Goal: Information Seeking & Learning: Learn about a topic

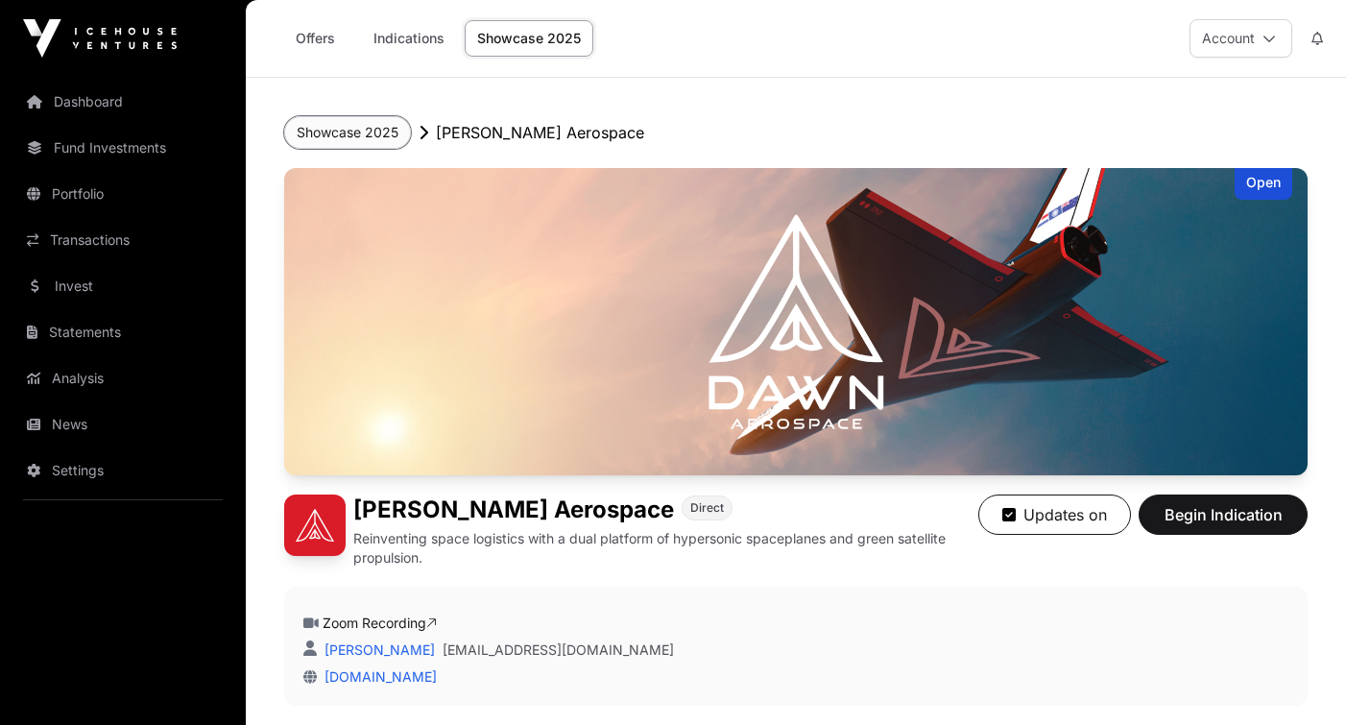
click at [372, 133] on button "Showcase 2025" at bounding box center [347, 132] width 127 height 33
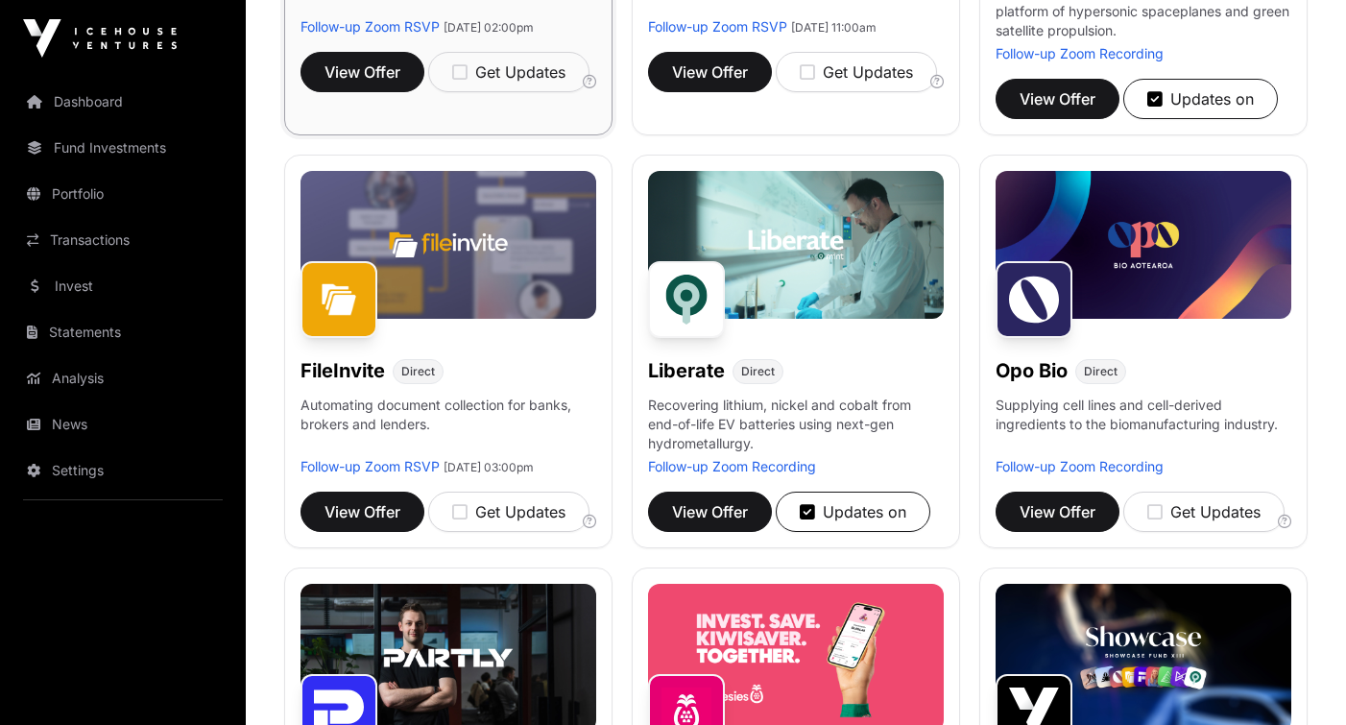
scroll to position [582, 0]
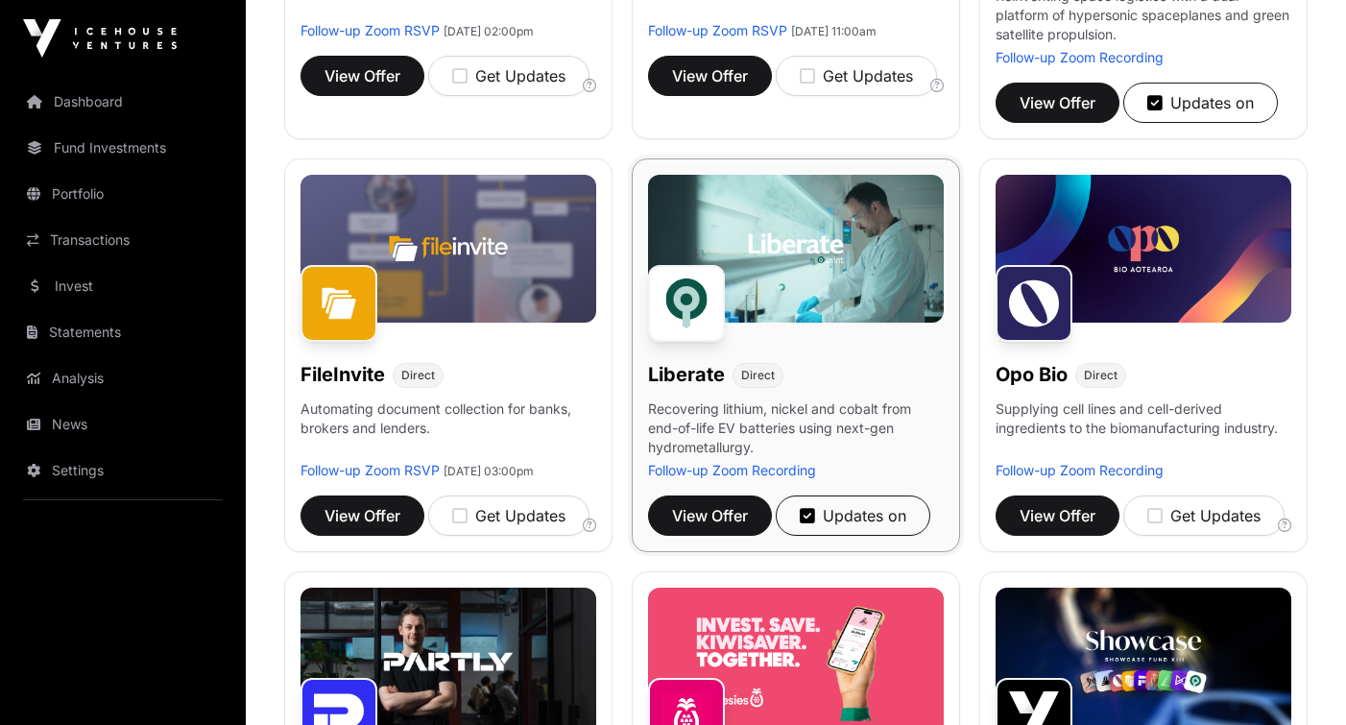
click at [755, 230] on img at bounding box center [796, 249] width 296 height 148
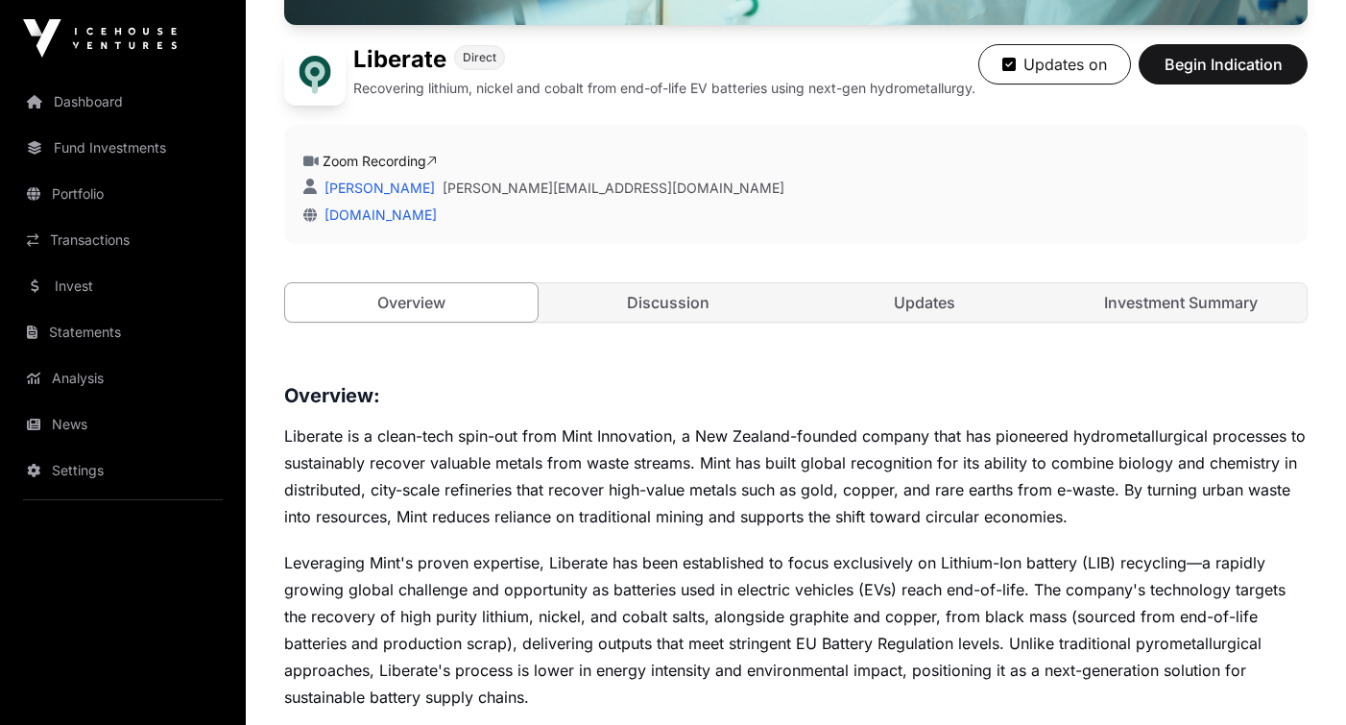
scroll to position [464, 0]
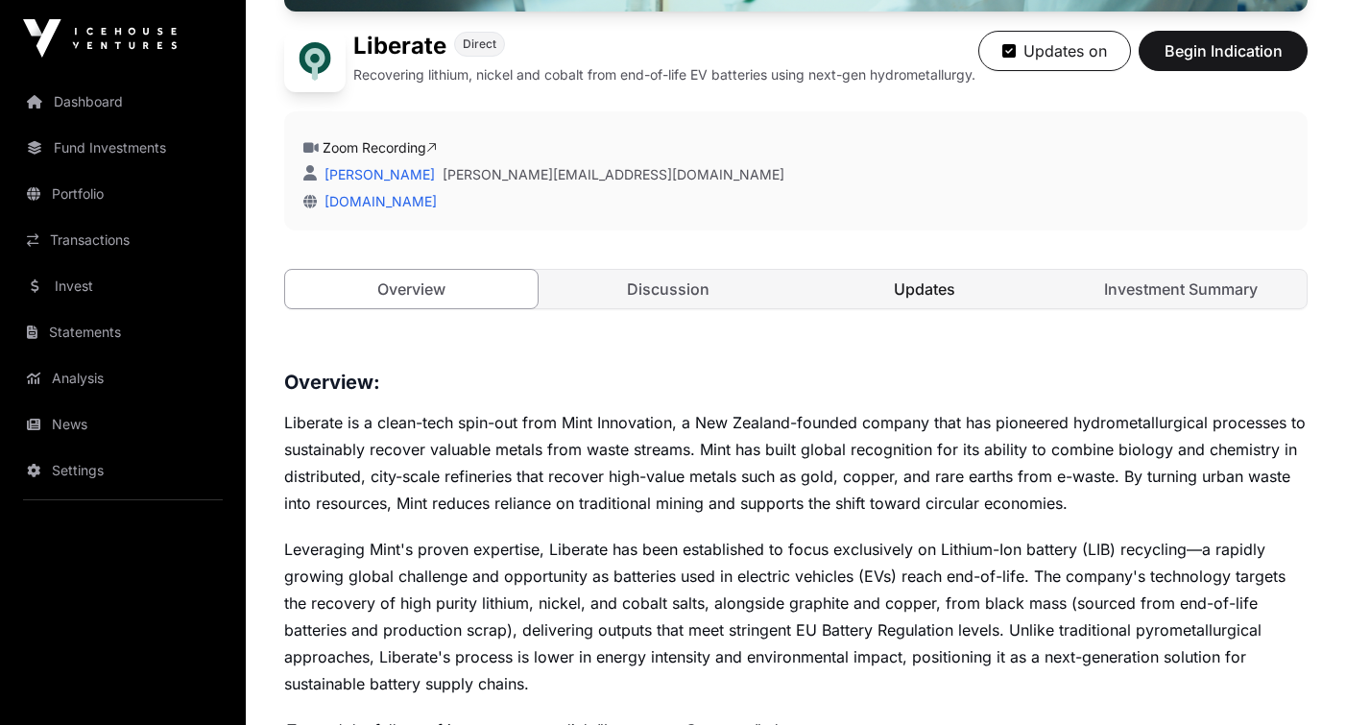
click at [896, 298] on link "Updates" at bounding box center [924, 289] width 252 height 38
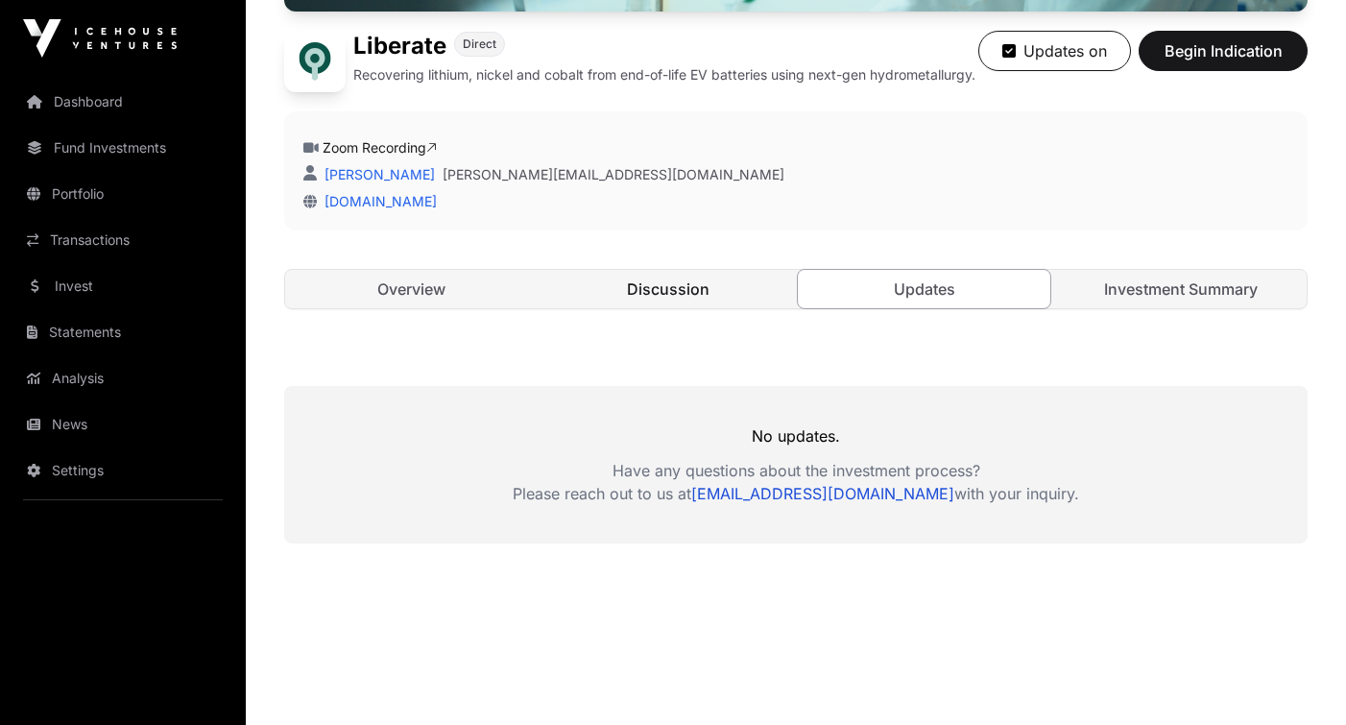
click at [661, 296] on link "Discussion" at bounding box center [667, 289] width 252 height 38
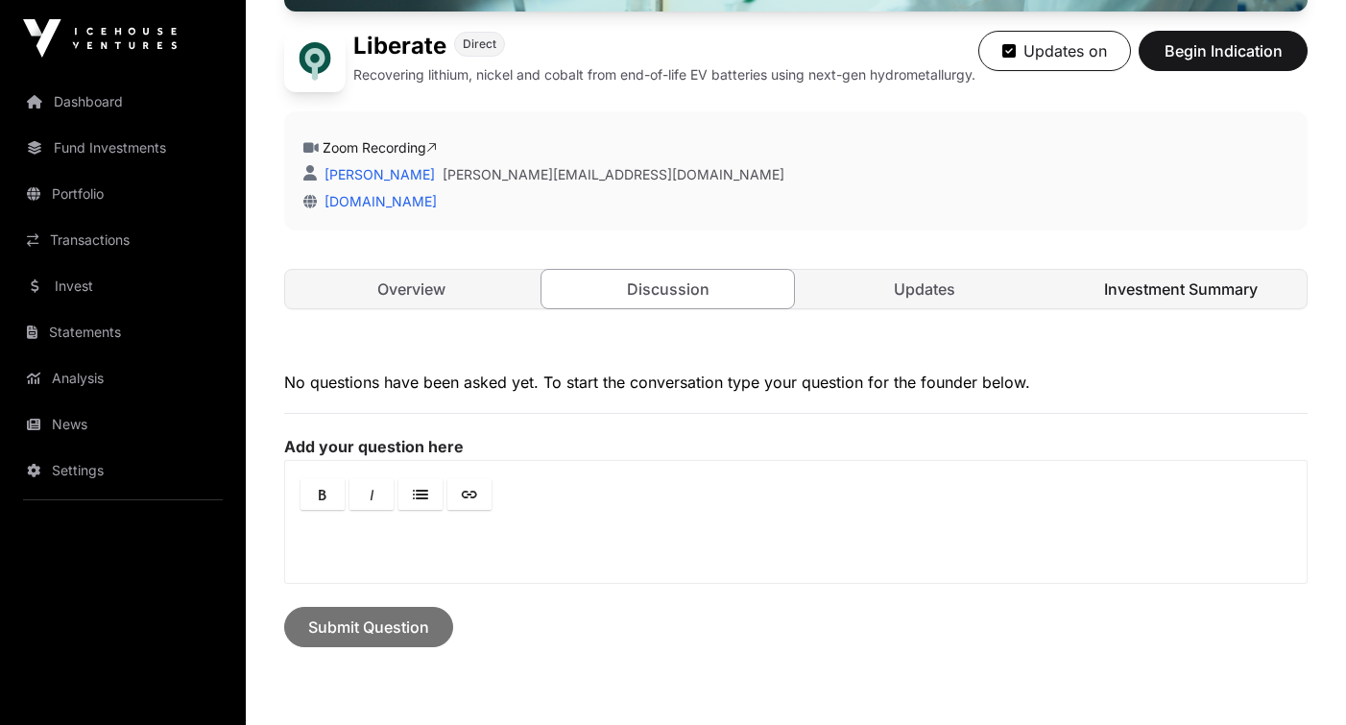
click at [1139, 305] on link "Investment Summary" at bounding box center [1180, 289] width 252 height 38
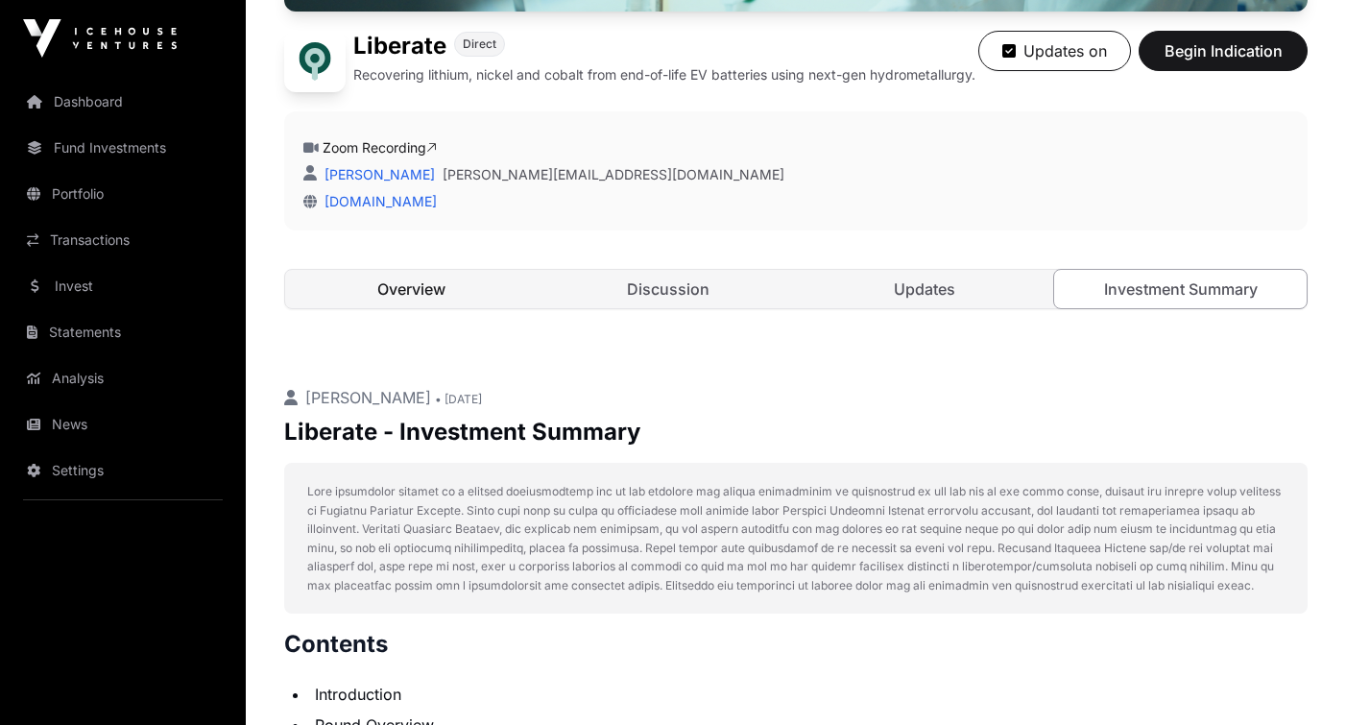
click at [455, 300] on link "Overview" at bounding box center [411, 289] width 252 height 38
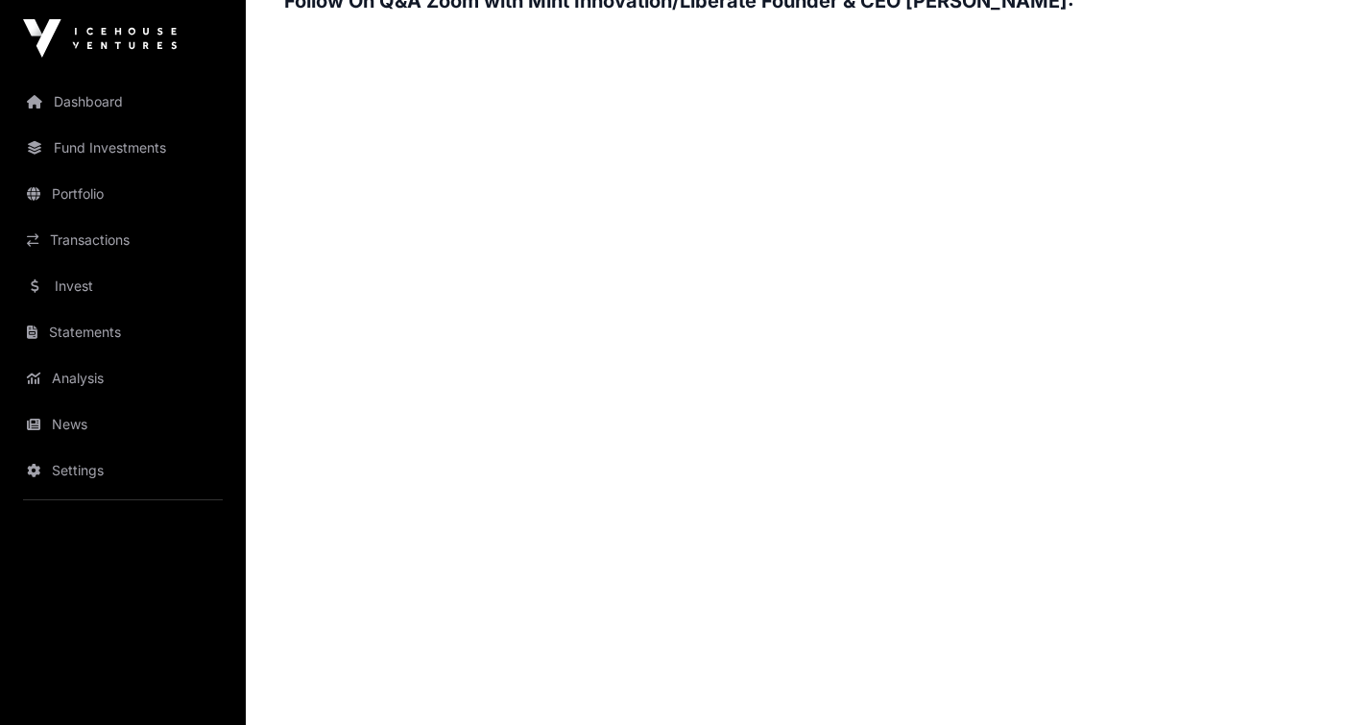
scroll to position [2927, 0]
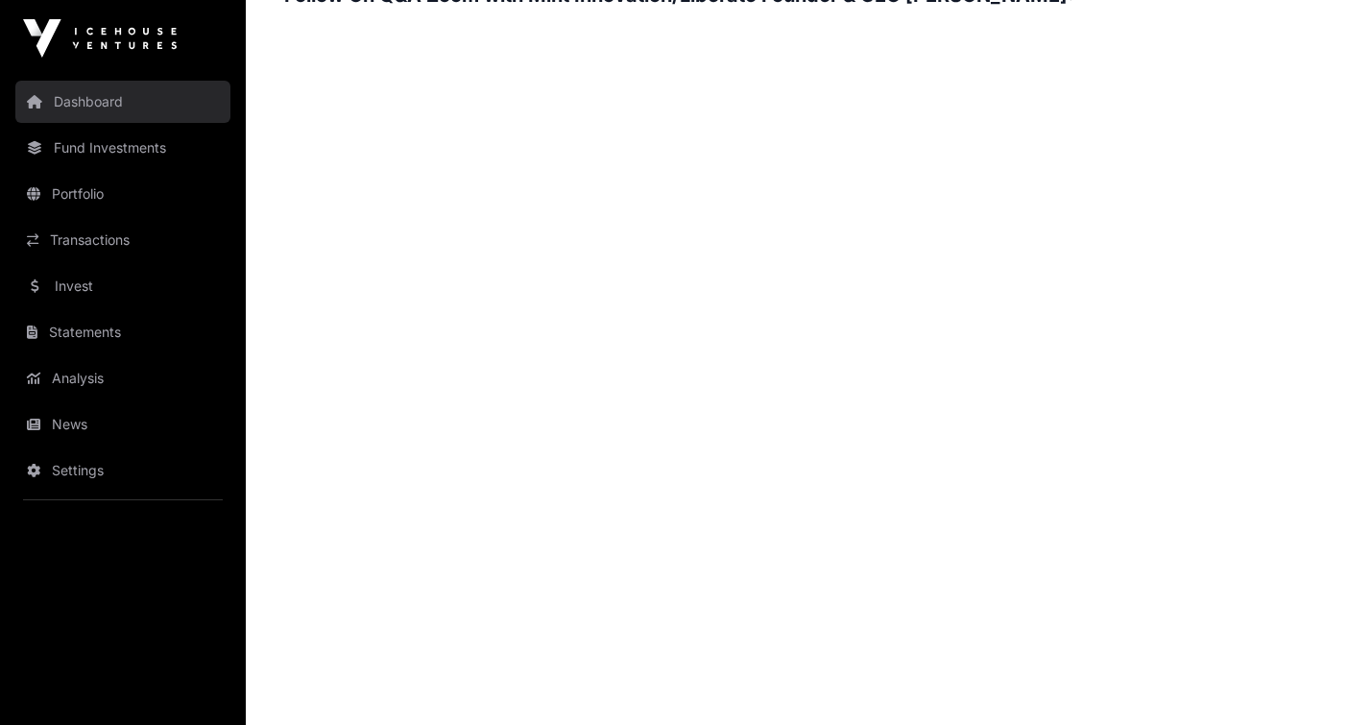
click at [103, 101] on link "Dashboard" at bounding box center [122, 102] width 215 height 42
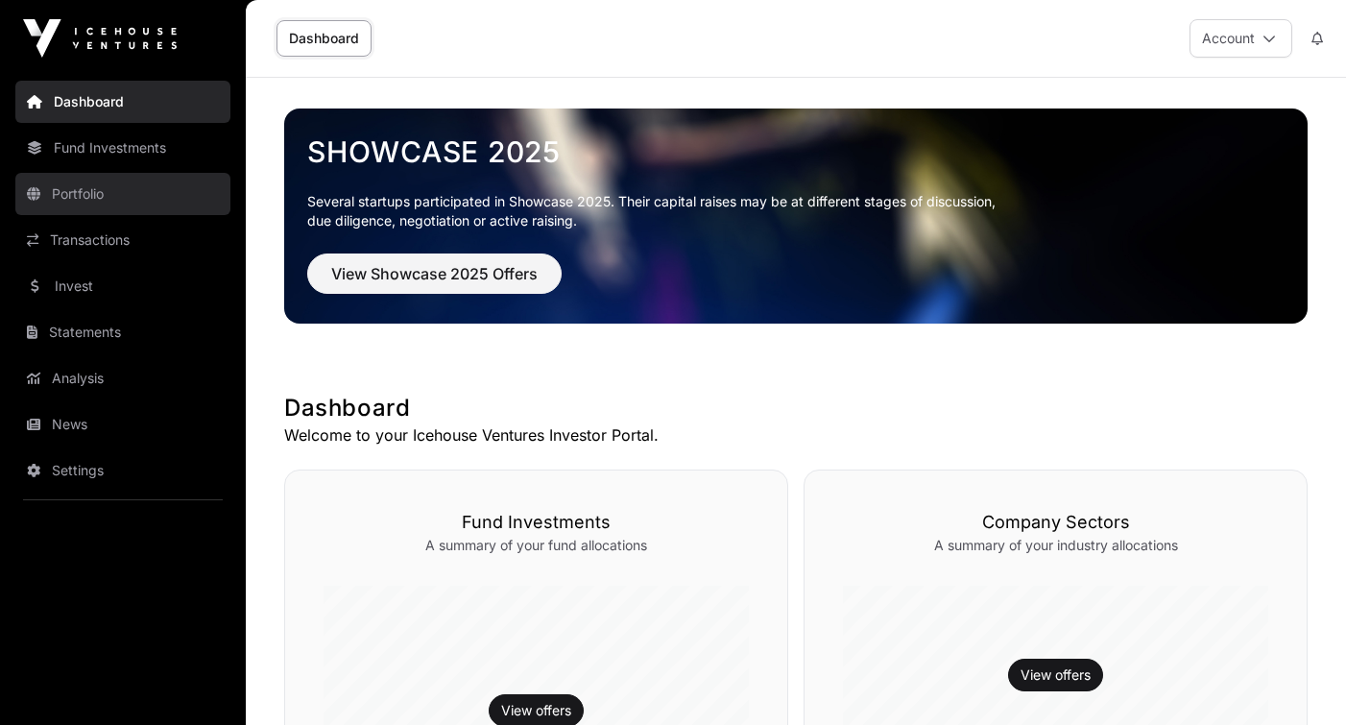
click at [93, 192] on link "Portfolio" at bounding box center [122, 194] width 215 height 42
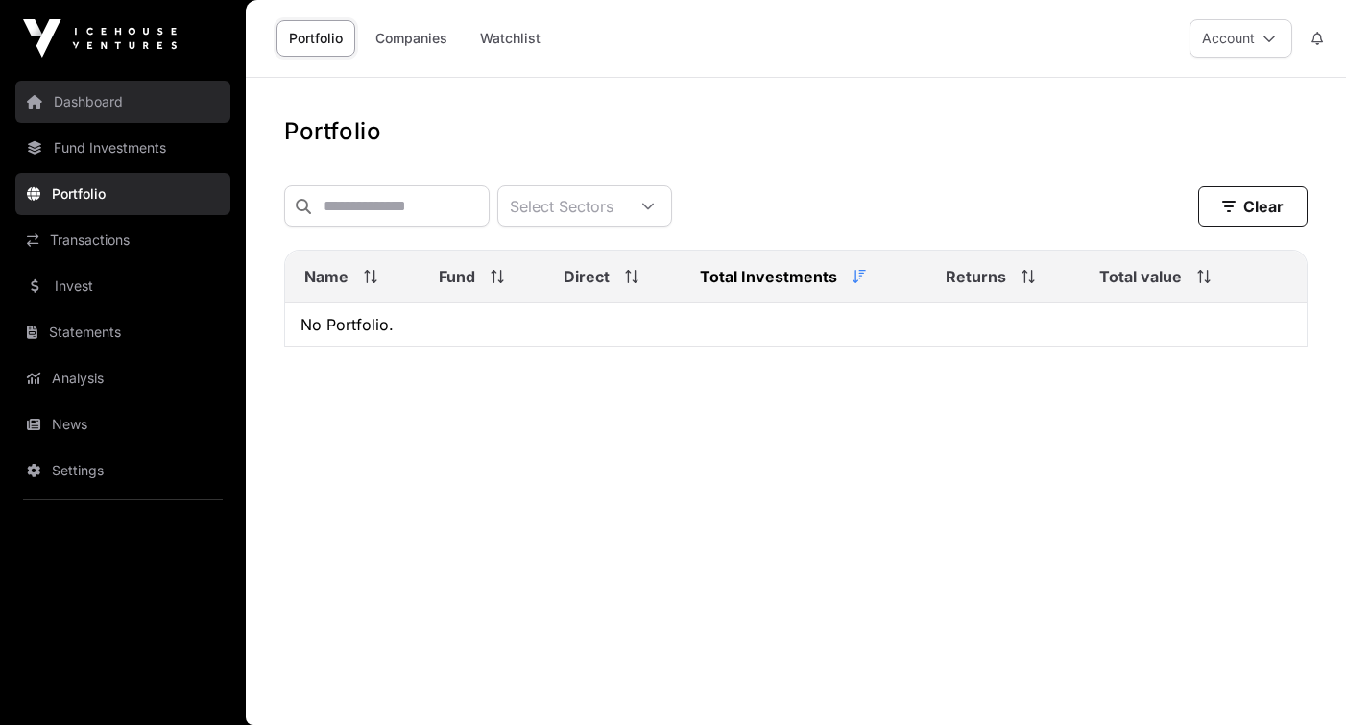
click at [105, 101] on link "Dashboard" at bounding box center [122, 102] width 215 height 42
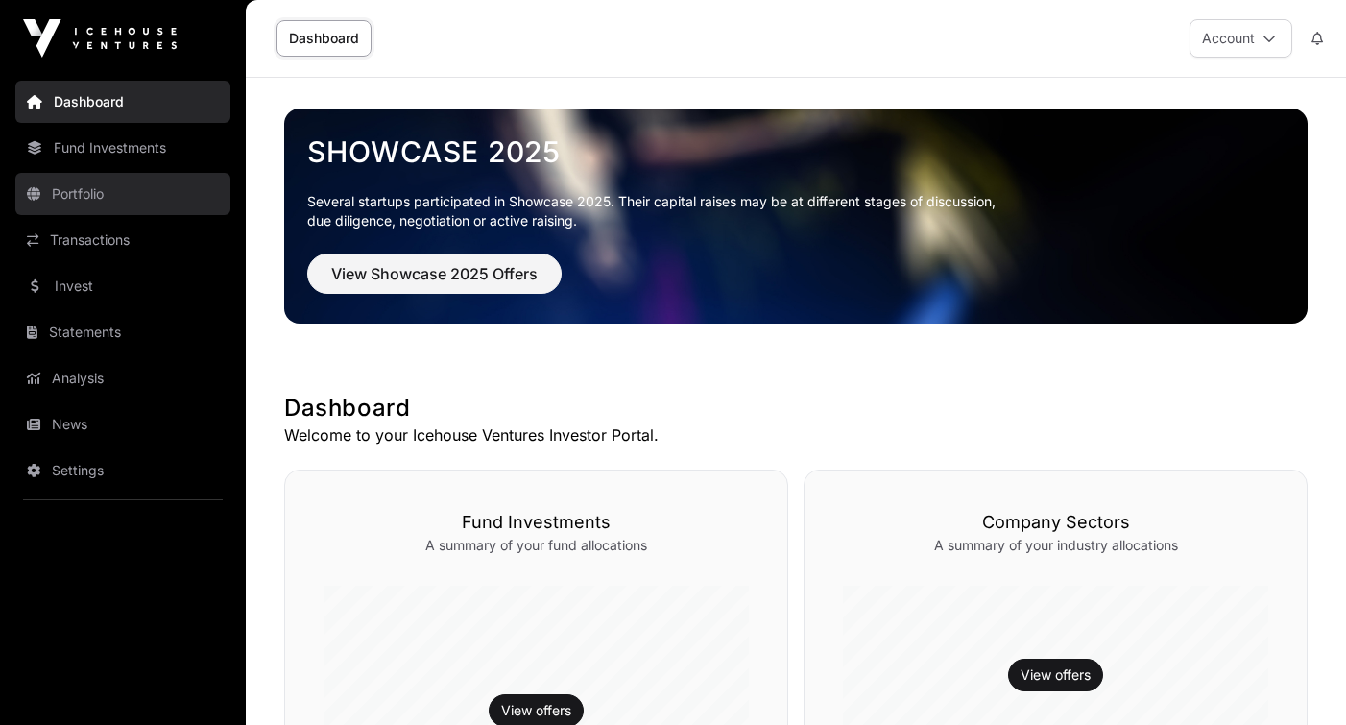
click at [86, 203] on link "Portfolio" at bounding box center [122, 194] width 215 height 42
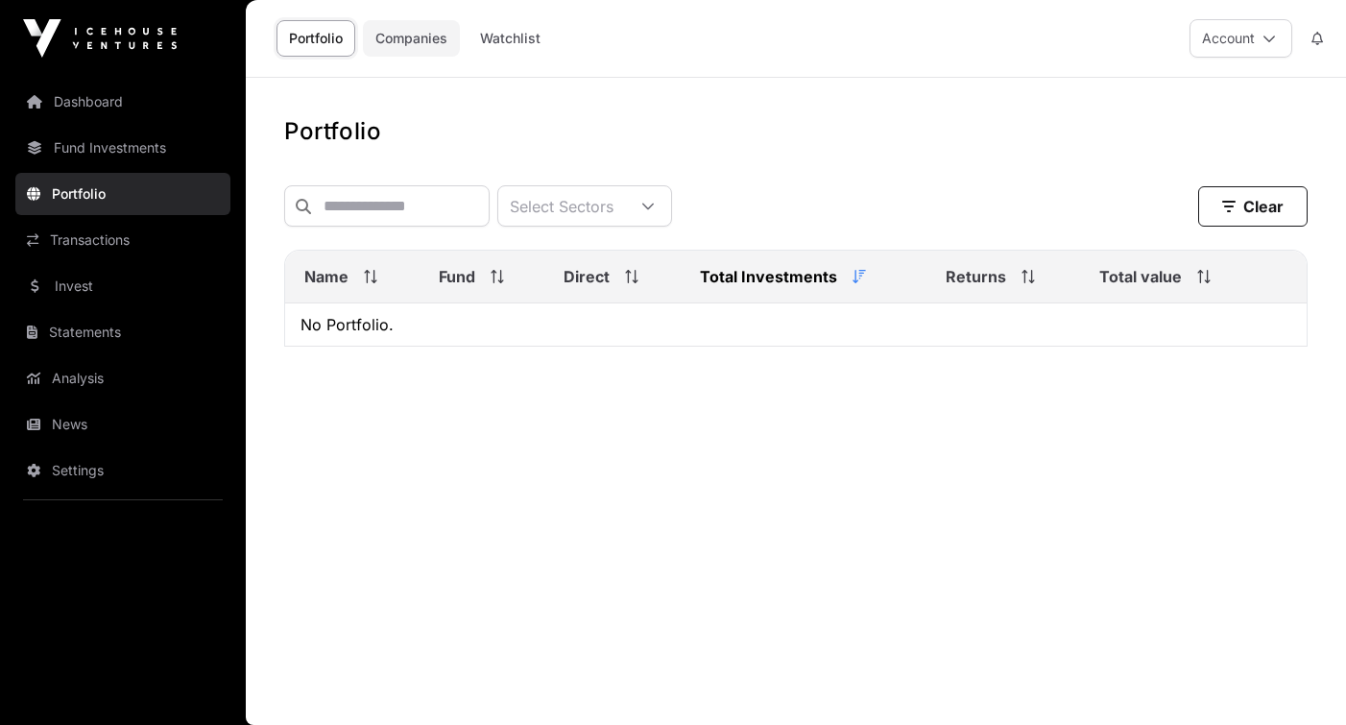
click at [426, 33] on link "Companies" at bounding box center [411, 38] width 97 height 36
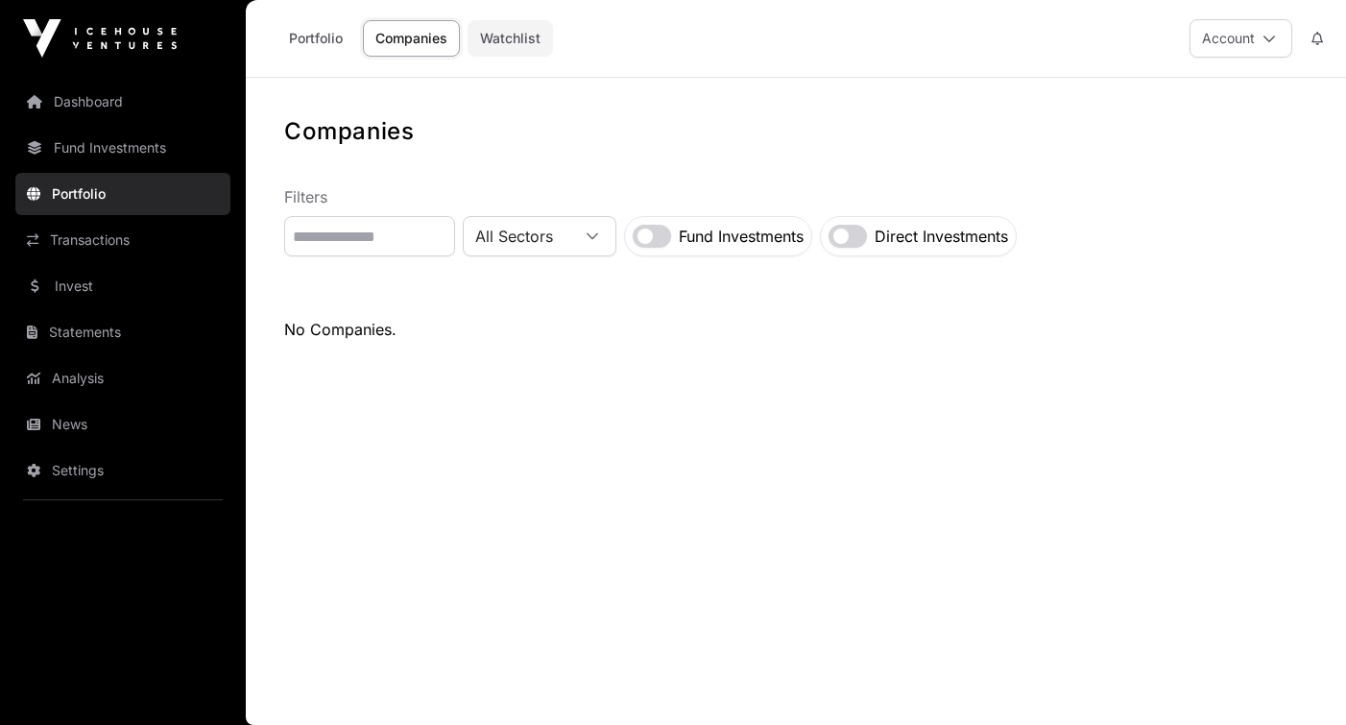
click at [504, 35] on link "Watchlist" at bounding box center [510, 38] width 85 height 36
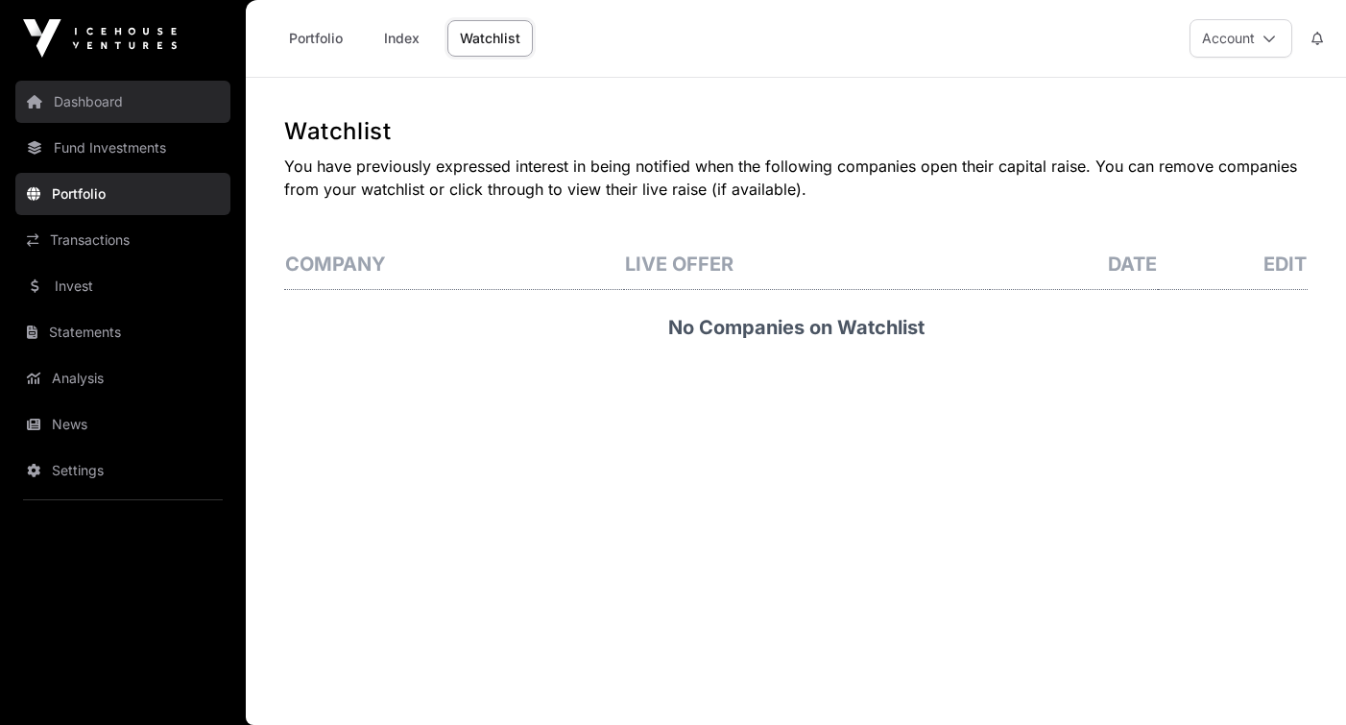
click at [163, 110] on link "Dashboard" at bounding box center [122, 102] width 215 height 42
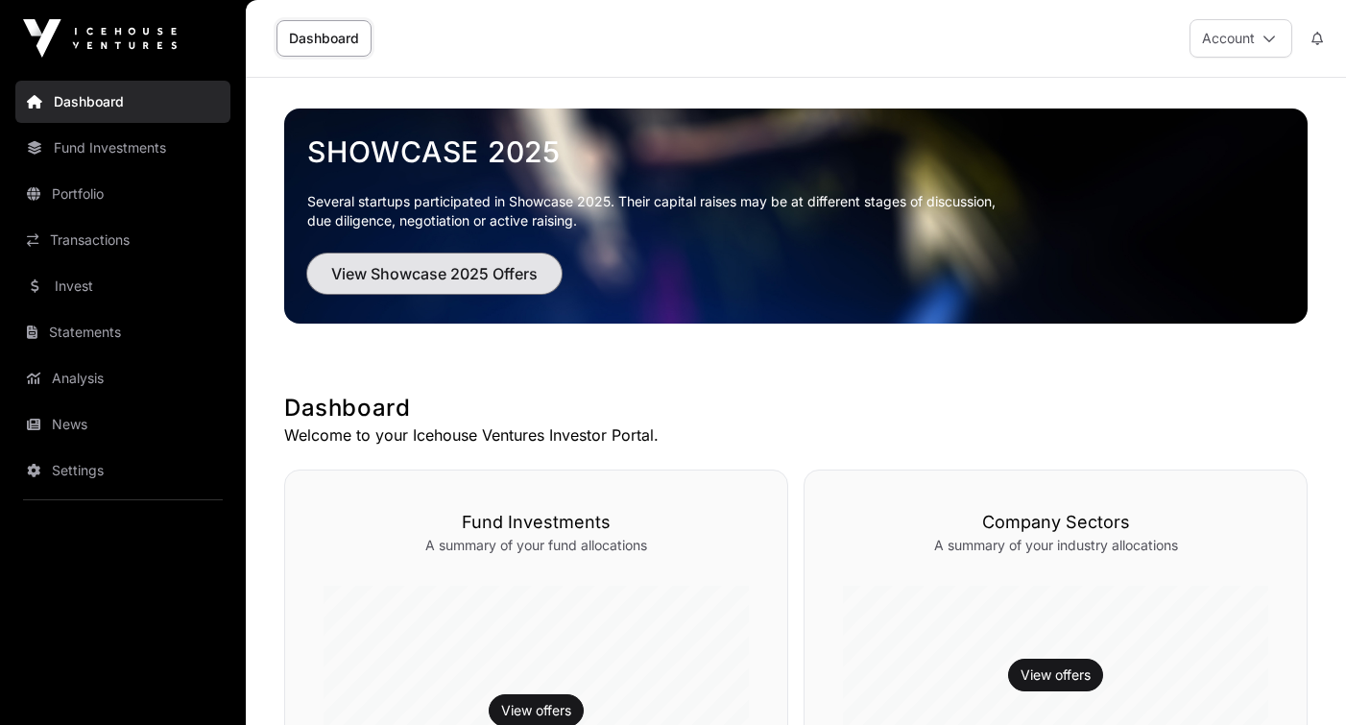
click at [434, 270] on span "View Showcase 2025 Offers" at bounding box center [434, 273] width 206 height 23
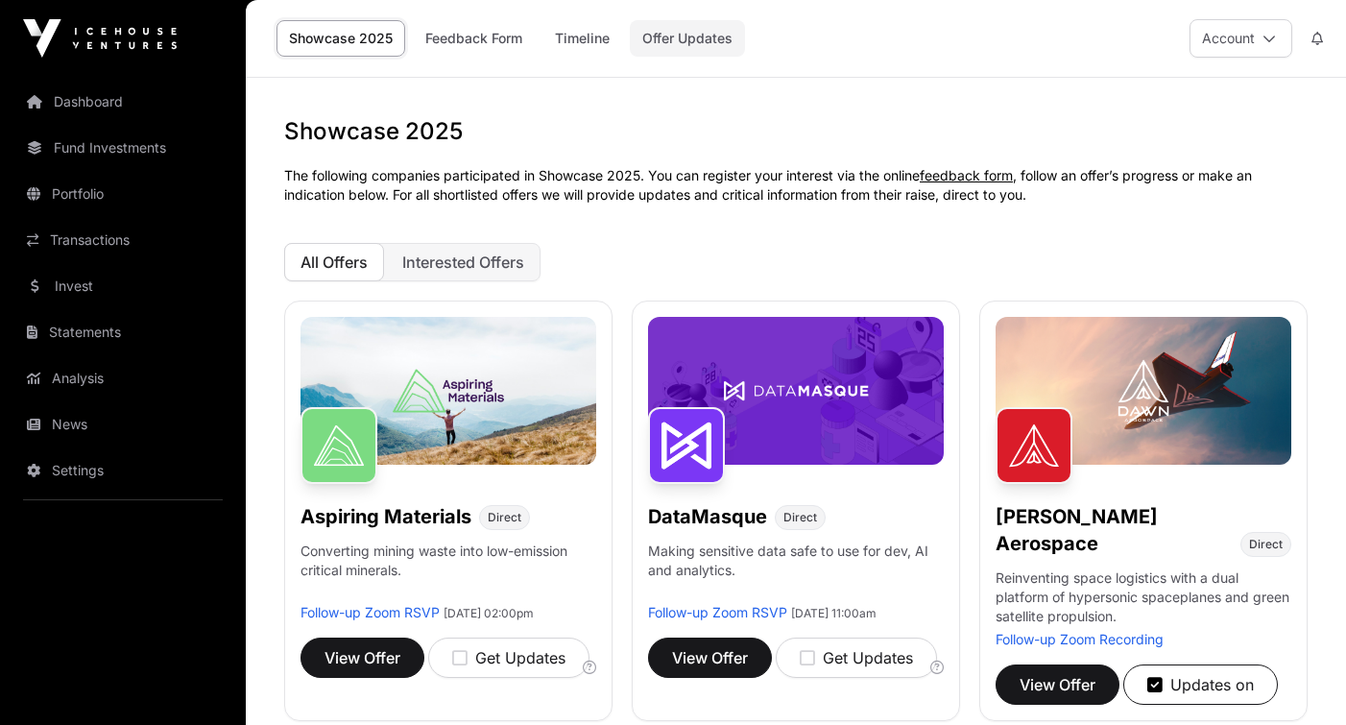
click at [700, 36] on link "Offer Updates" at bounding box center [687, 38] width 115 height 36
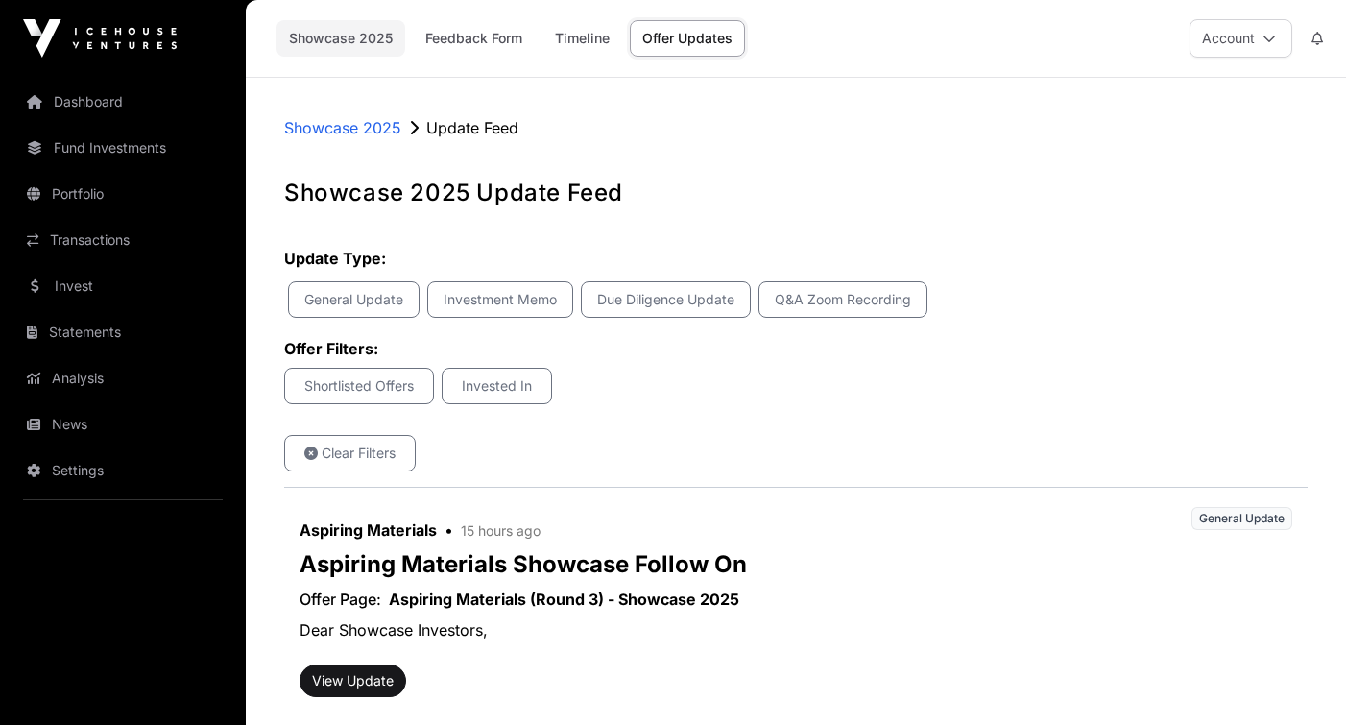
click at [308, 36] on link "Showcase 2025" at bounding box center [340, 38] width 129 height 36
